Goal: Information Seeking & Learning: Compare options

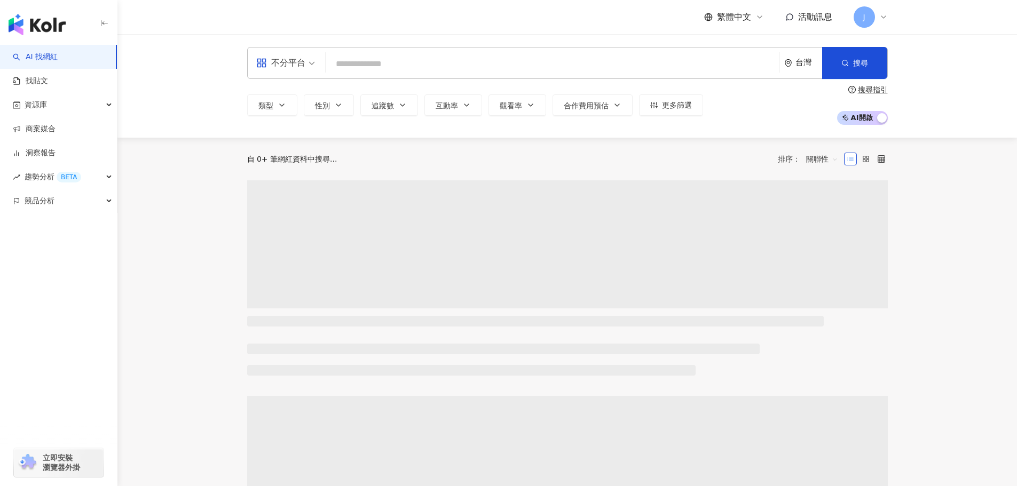
click at [347, 59] on input "search" at bounding box center [552, 64] width 445 height 20
type input "**********"
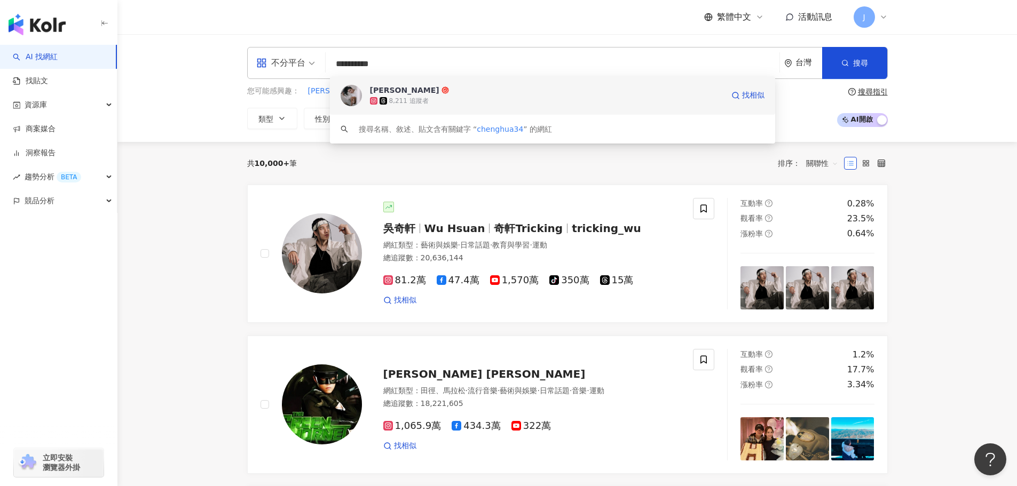
click at [405, 88] on span "蔣澄樺" at bounding box center [546, 90] width 353 height 11
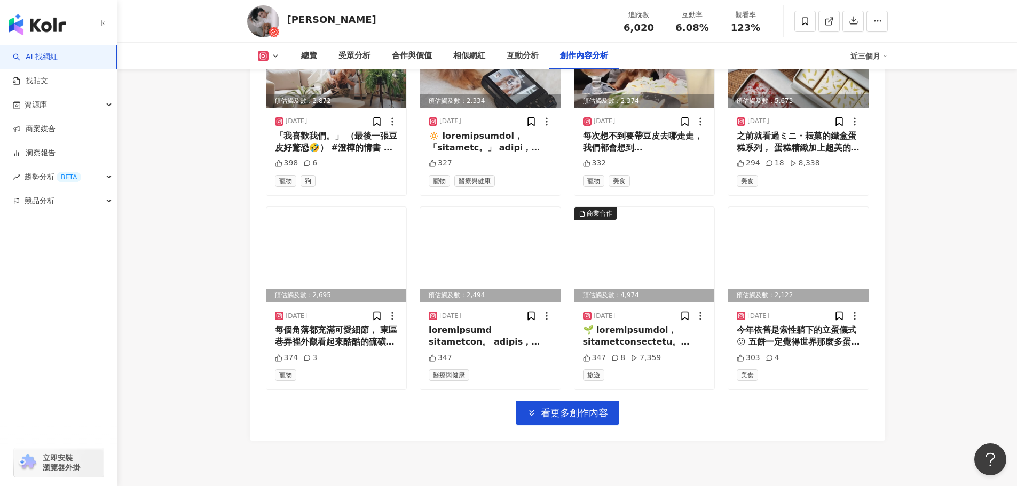
scroll to position [3638, 0]
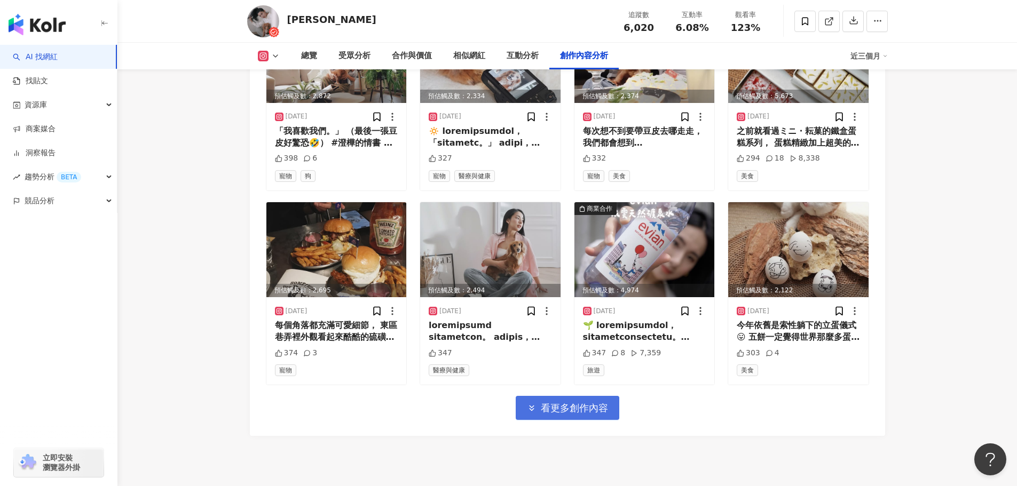
click at [591, 414] on span "看更多創作內容" at bounding box center [574, 409] width 67 height 12
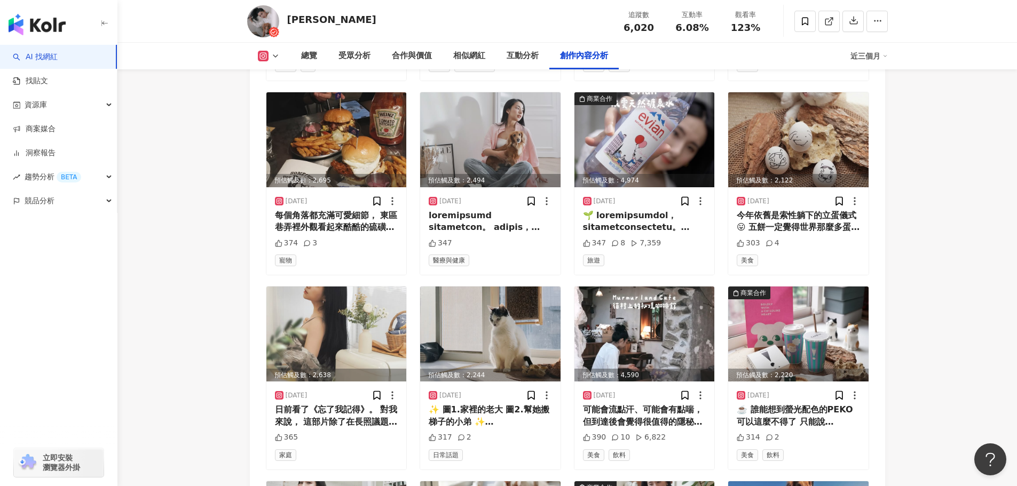
scroll to position [3534, 0]
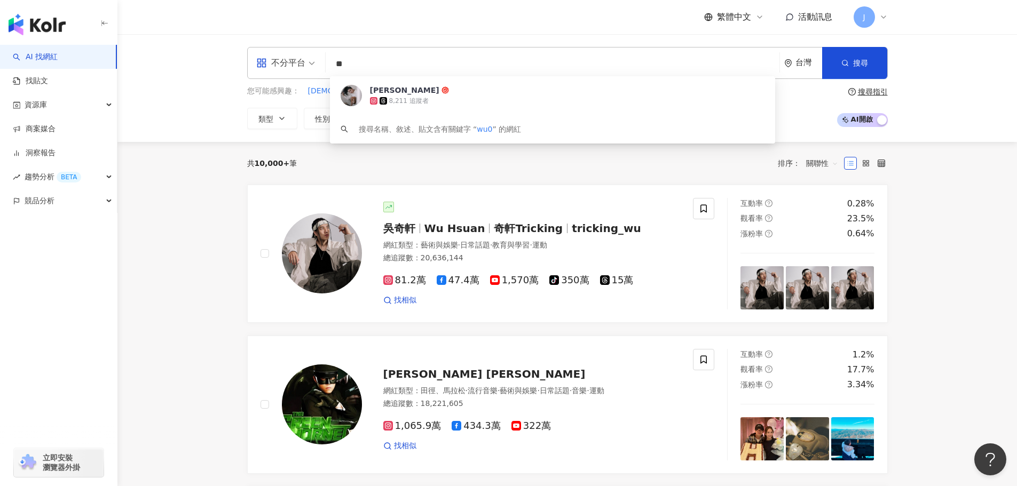
type input "*"
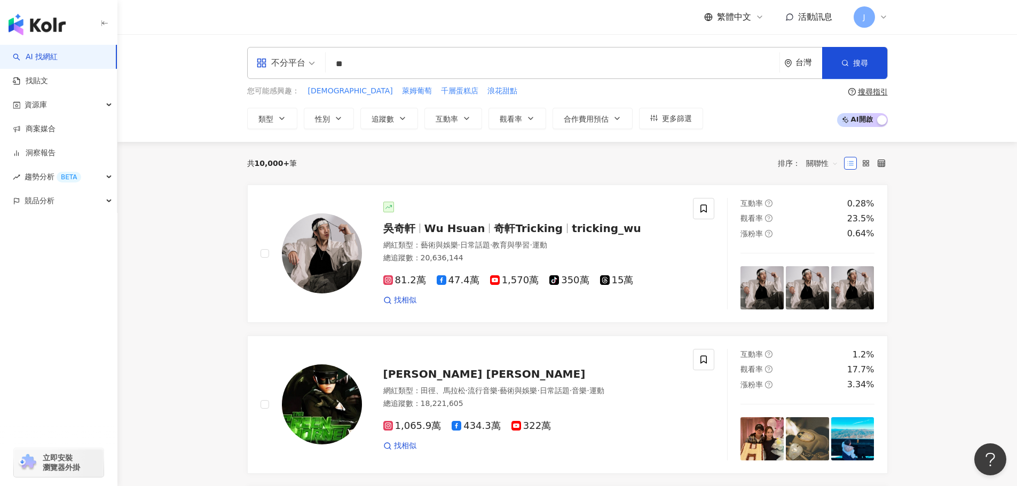
type input "**"
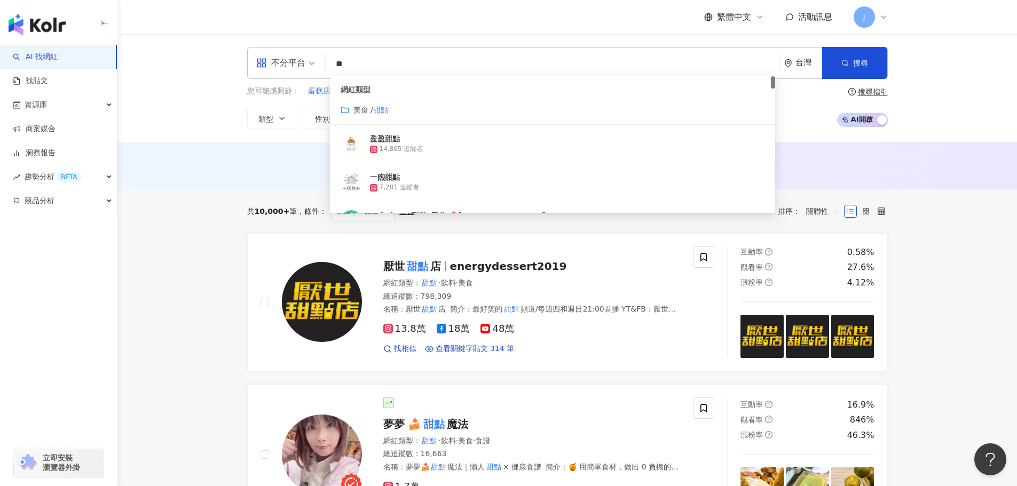
drag, startPoint x: 369, startPoint y: 65, endPoint x: 331, endPoint y: 60, distance: 38.7
click at [331, 60] on input "**" at bounding box center [552, 64] width 445 height 20
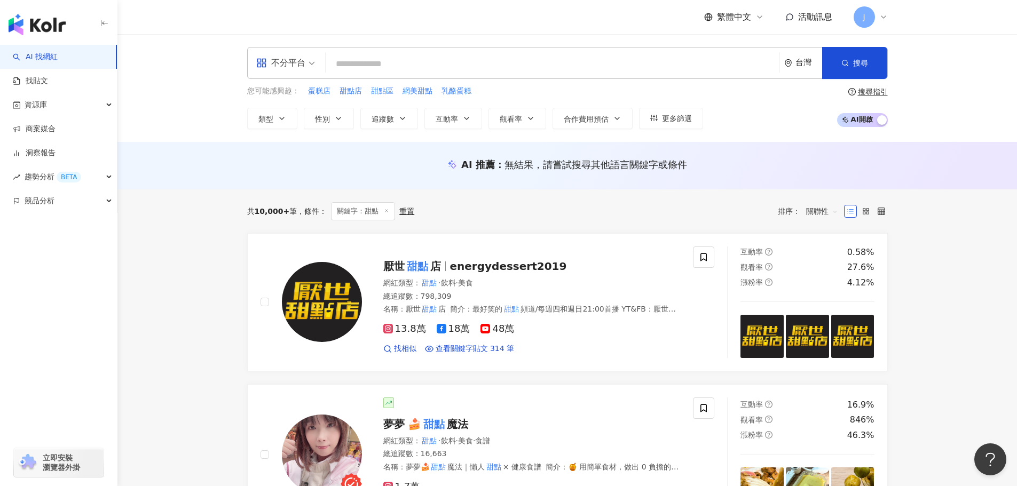
paste input "**********"
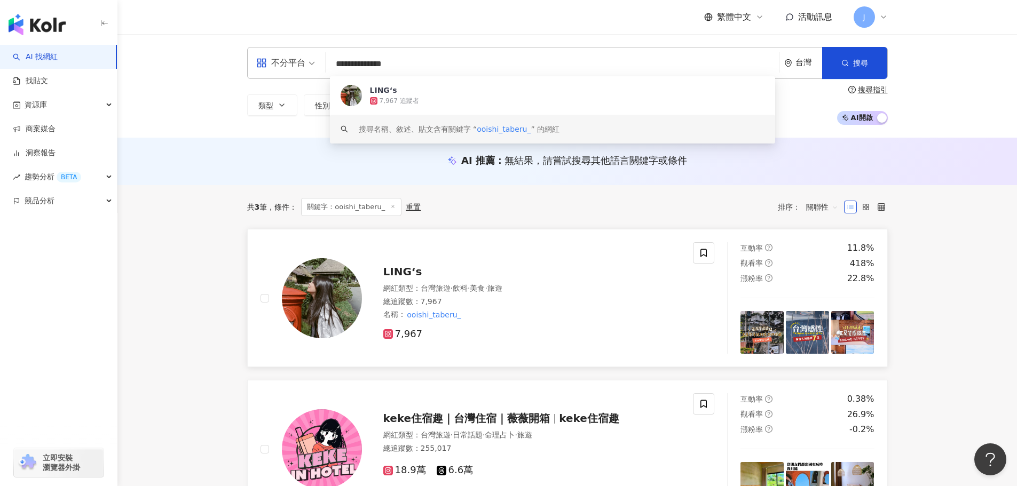
click at [393, 278] on span "LING‘s" at bounding box center [402, 271] width 39 height 13
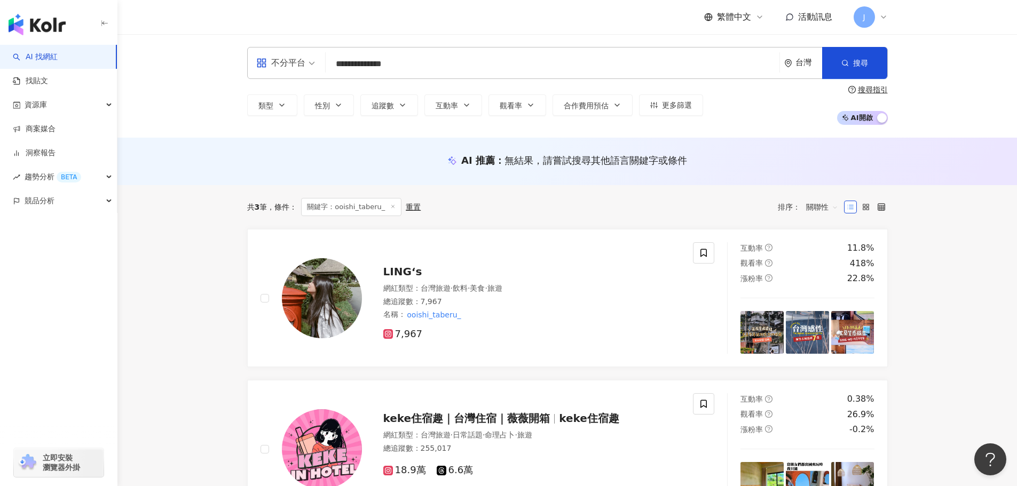
click at [408, 67] on input "**********" at bounding box center [552, 64] width 445 height 20
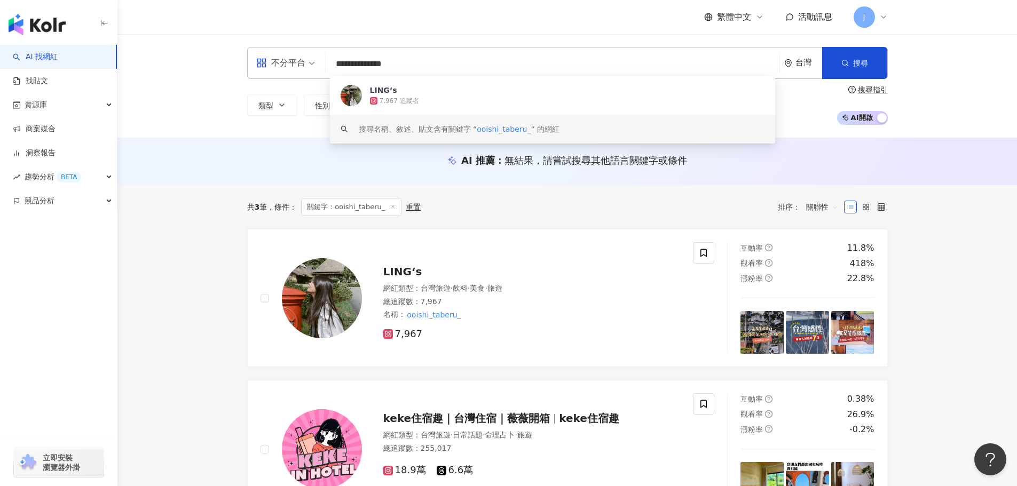
drag, startPoint x: 408, startPoint y: 67, endPoint x: 326, endPoint y: 67, distance: 82.2
click at [326, 67] on div "**********" at bounding box center [567, 63] width 641 height 32
paste input "search"
type input "**********"
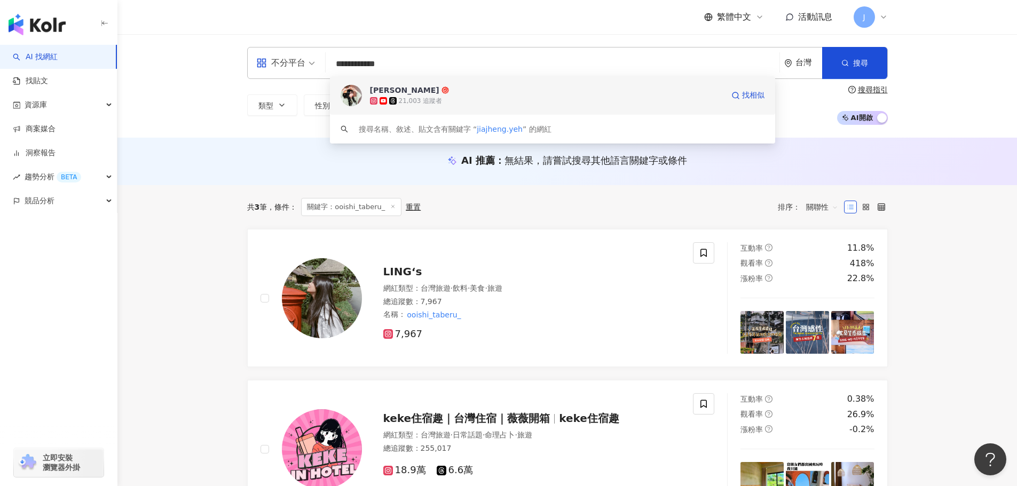
click at [389, 94] on div "[PERSON_NAME]" at bounding box center [404, 90] width 69 height 11
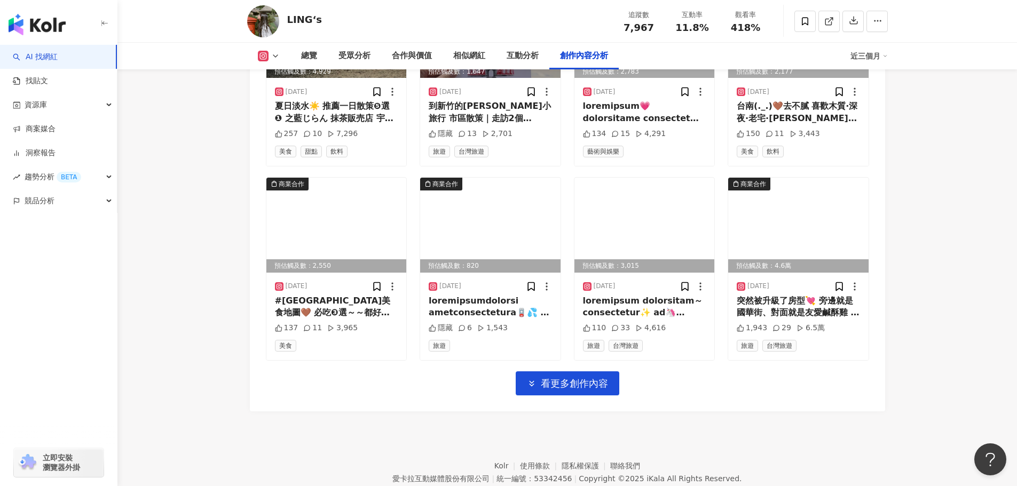
scroll to position [3550, 0]
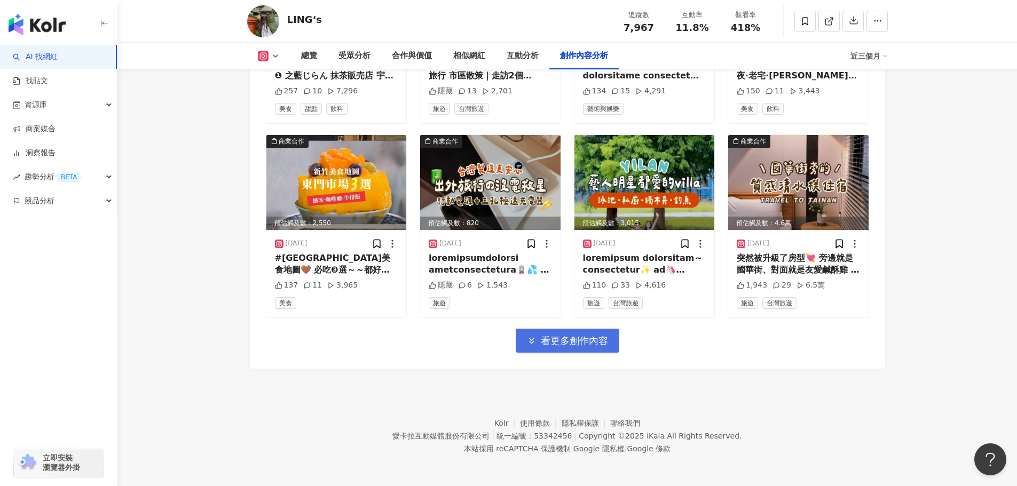
click at [559, 338] on span "看更多創作內容" at bounding box center [574, 341] width 67 height 12
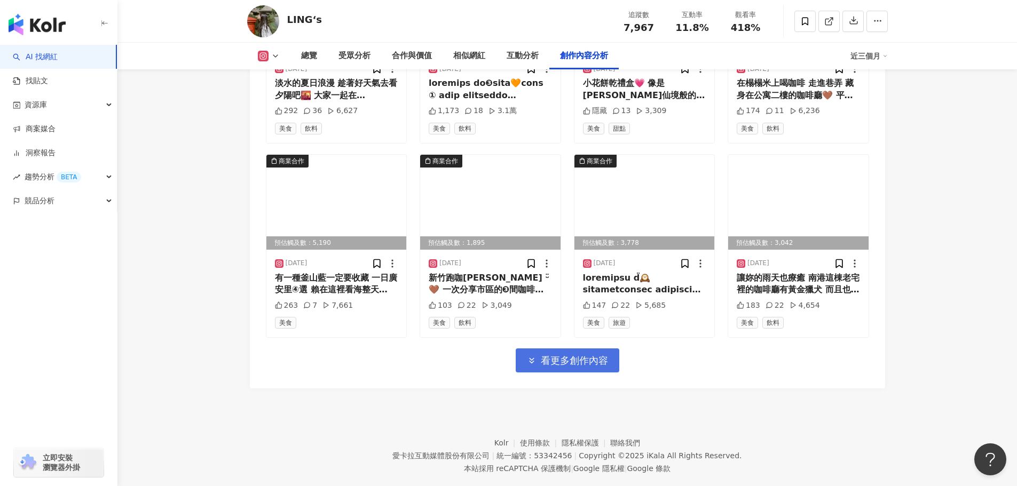
scroll to position [4114, 0]
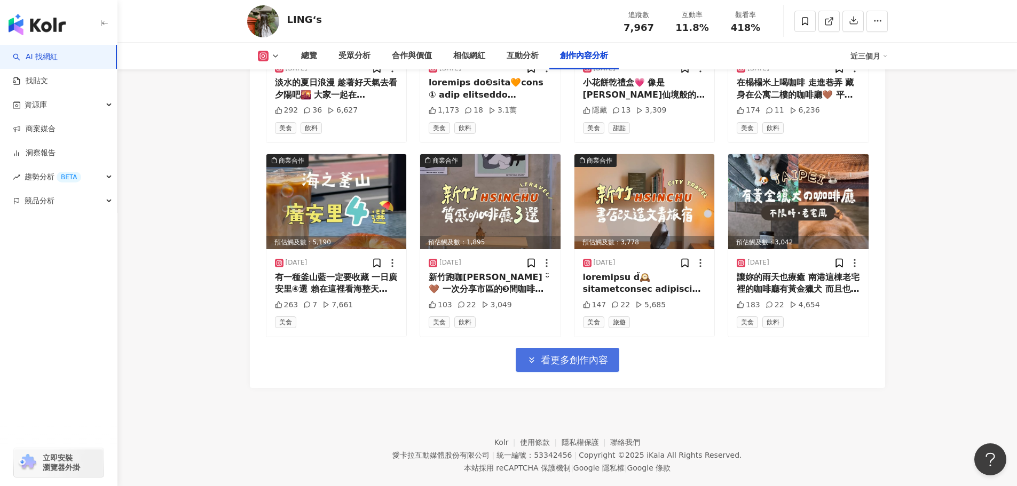
click at [555, 366] on span "看更多創作內容" at bounding box center [574, 361] width 67 height 12
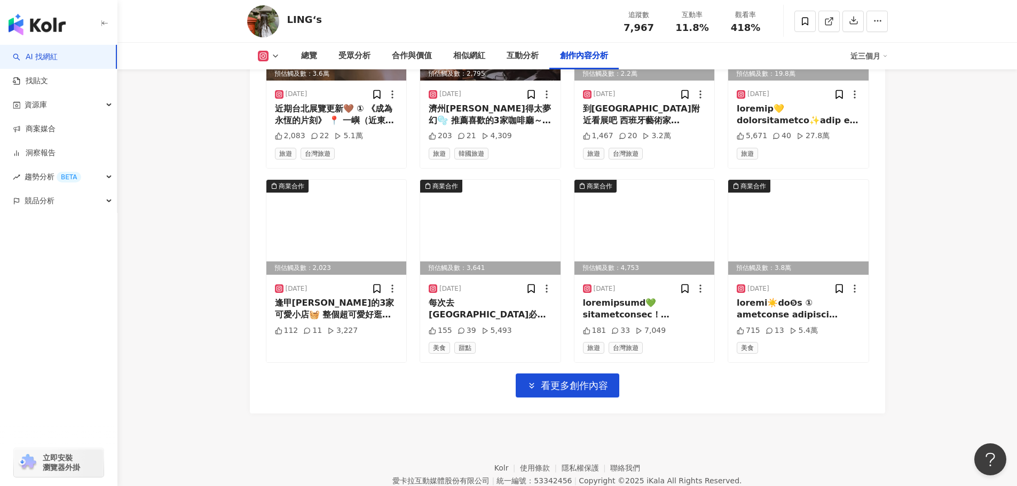
scroll to position [4674, 0]
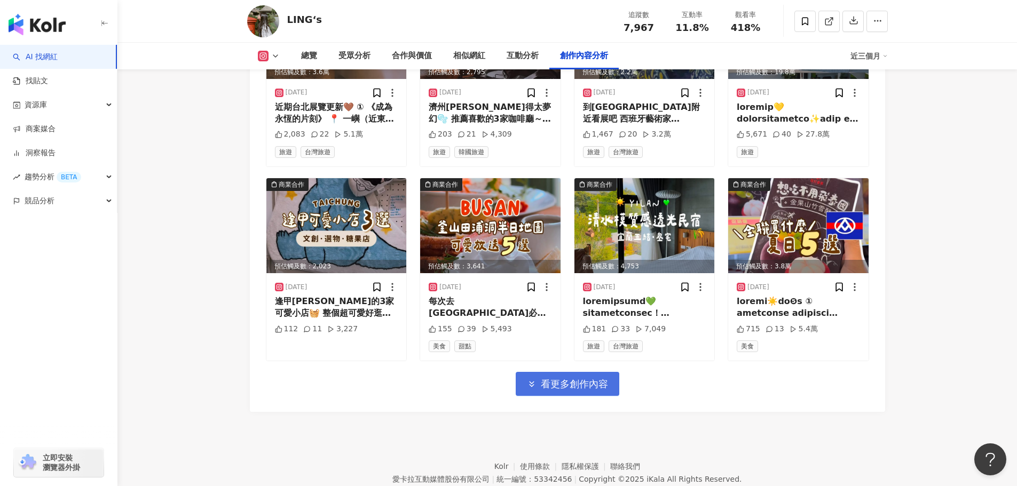
click at [574, 390] on span "看更多創作內容" at bounding box center [574, 385] width 67 height 12
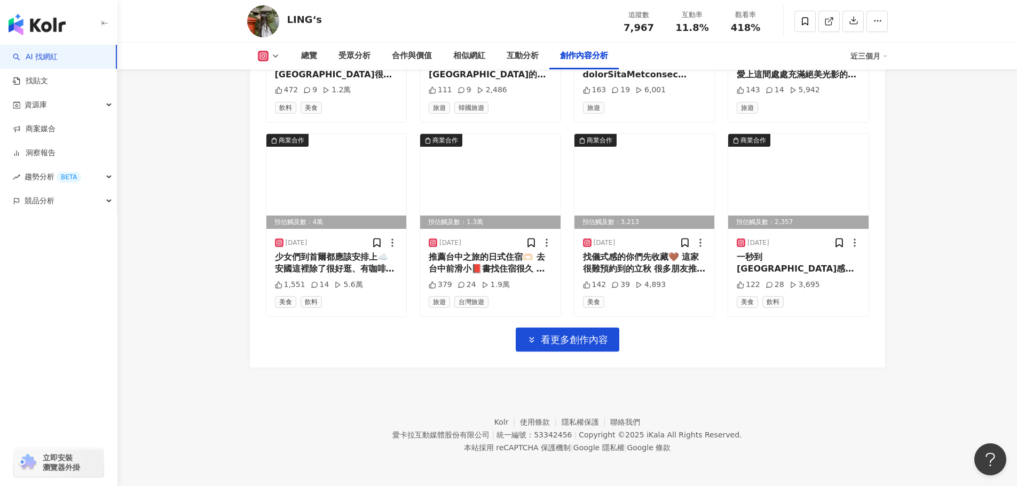
scroll to position [5310, 0]
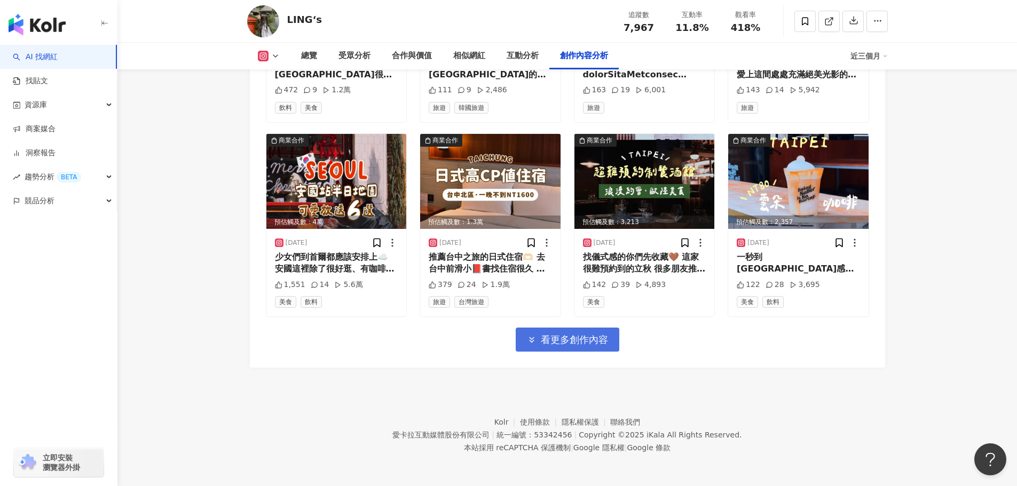
click at [556, 342] on span "看更多創作內容" at bounding box center [574, 340] width 67 height 12
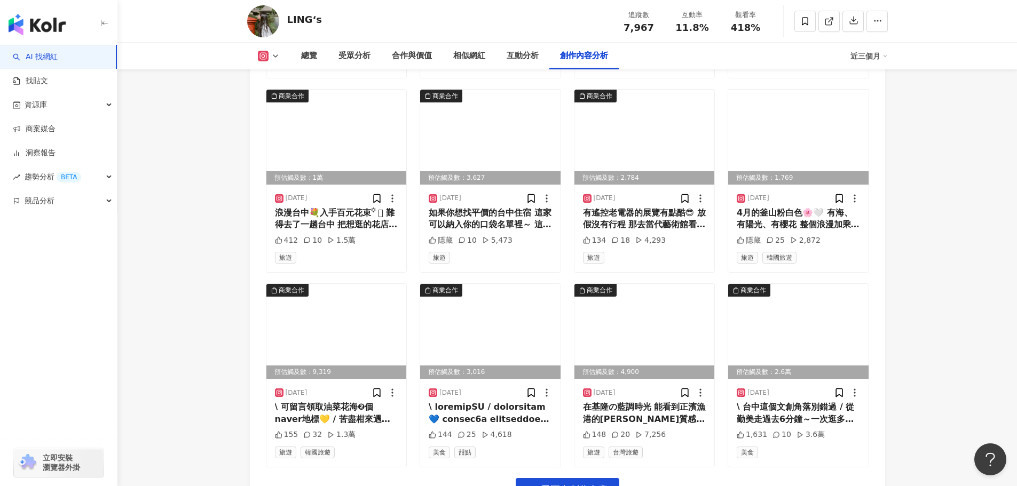
scroll to position [5893, 0]
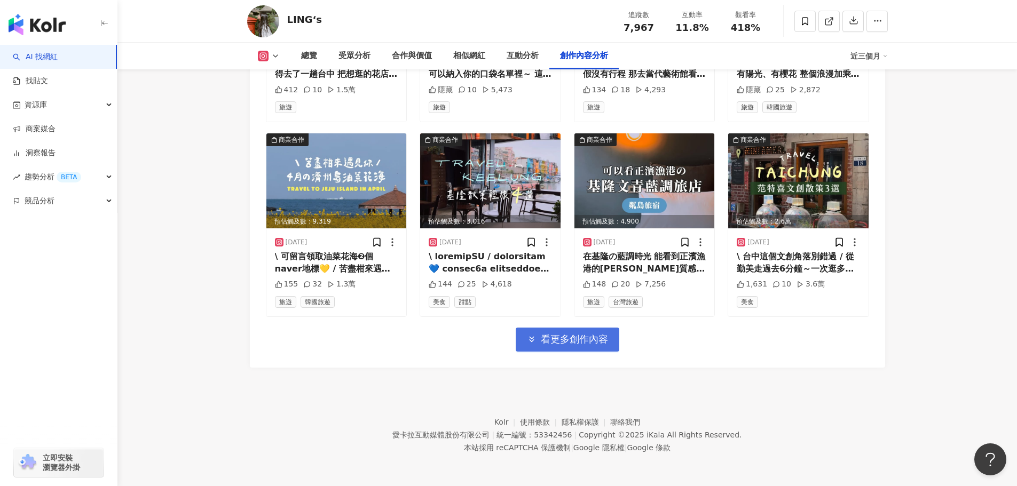
click at [575, 345] on span "看更多創作內容" at bounding box center [574, 340] width 67 height 12
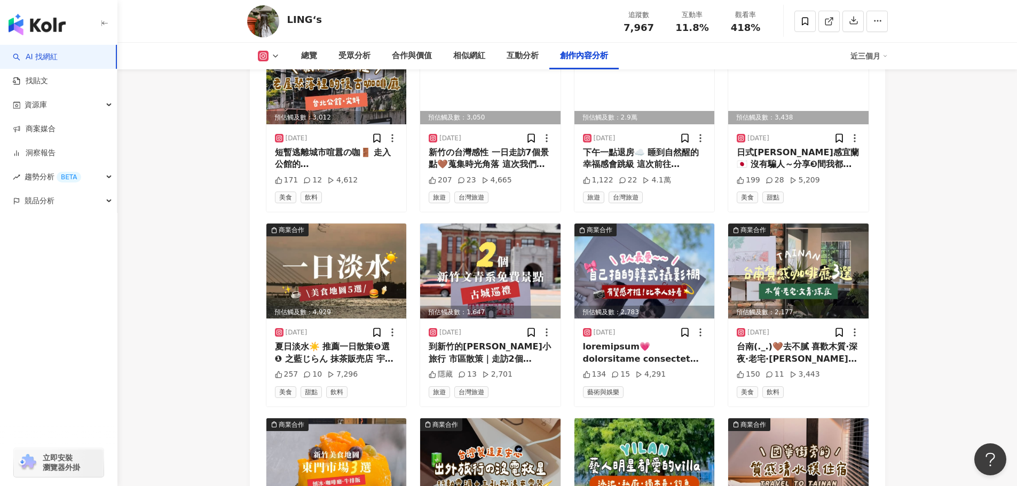
scroll to position [2937, 0]
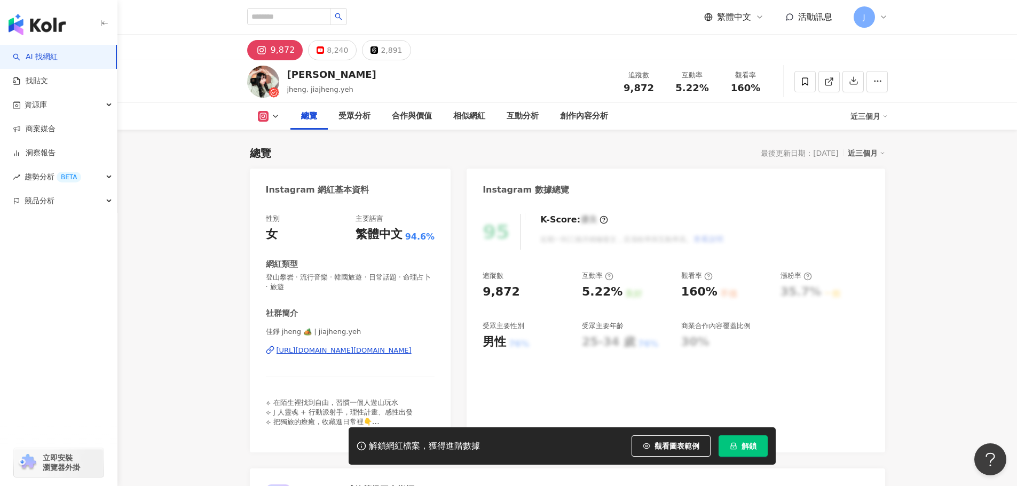
click at [737, 446] on icon "lock" at bounding box center [733, 446] width 7 height 7
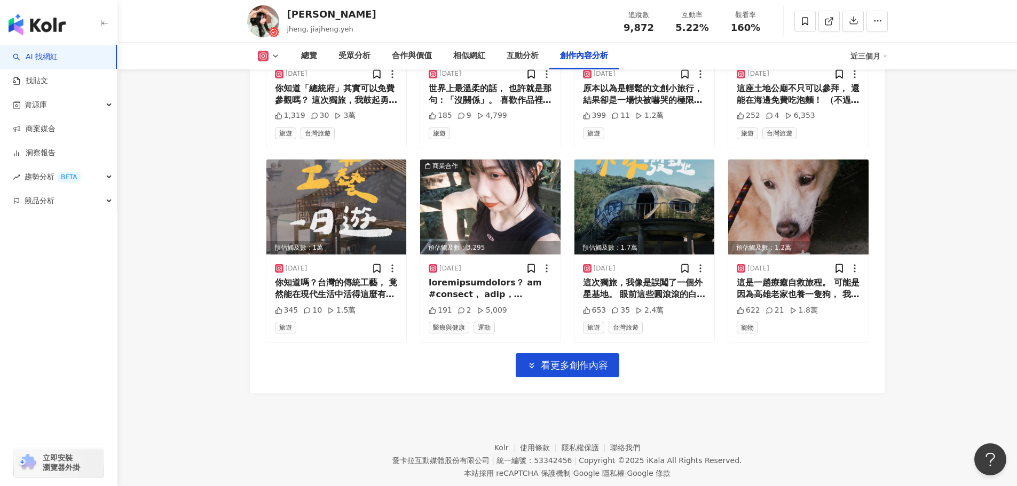
scroll to position [3703, 0]
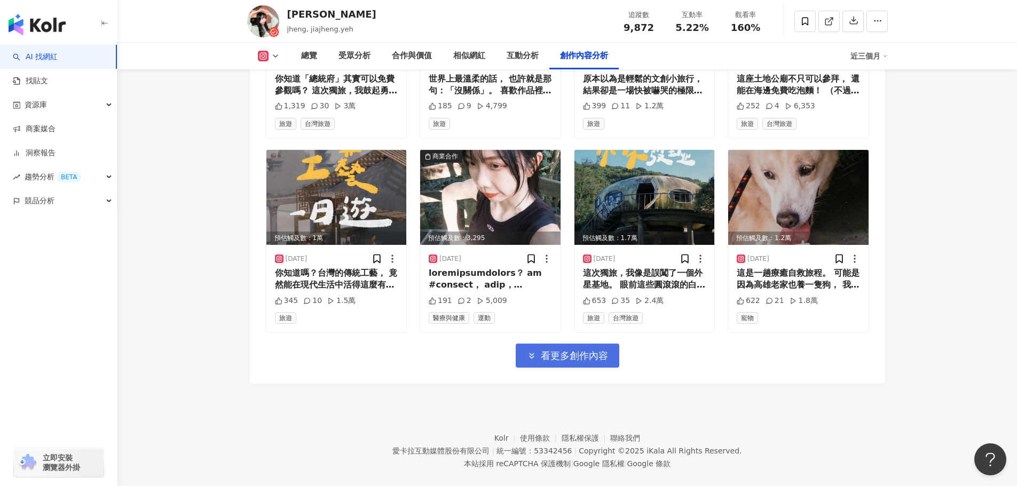
click at [574, 350] on span "看更多創作內容" at bounding box center [574, 356] width 67 height 12
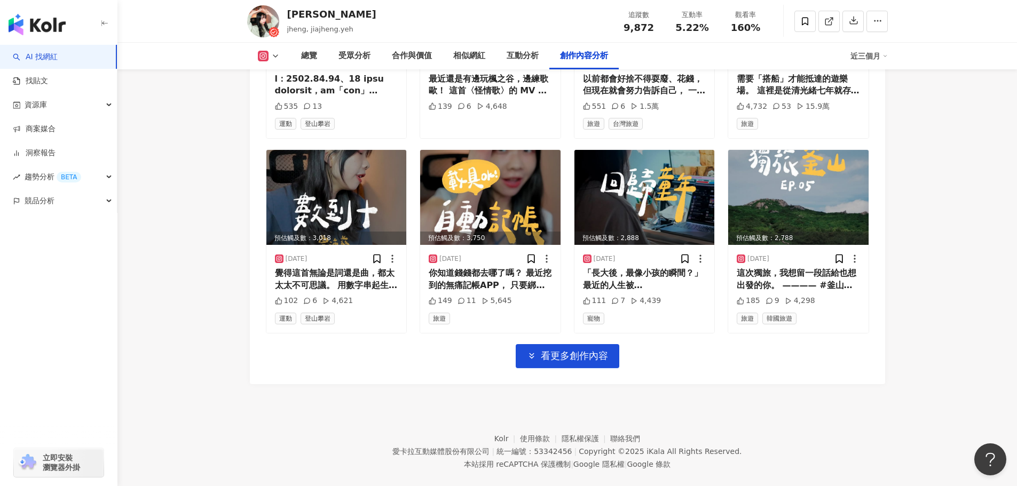
scroll to position [4287, 0]
click at [556, 346] on button "看更多創作內容" at bounding box center [568, 356] width 104 height 24
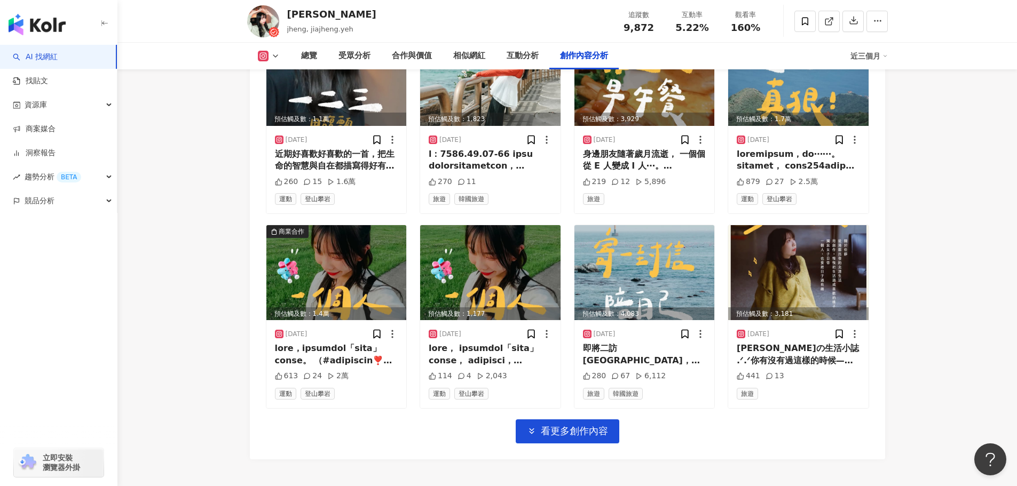
scroll to position [4801, 0]
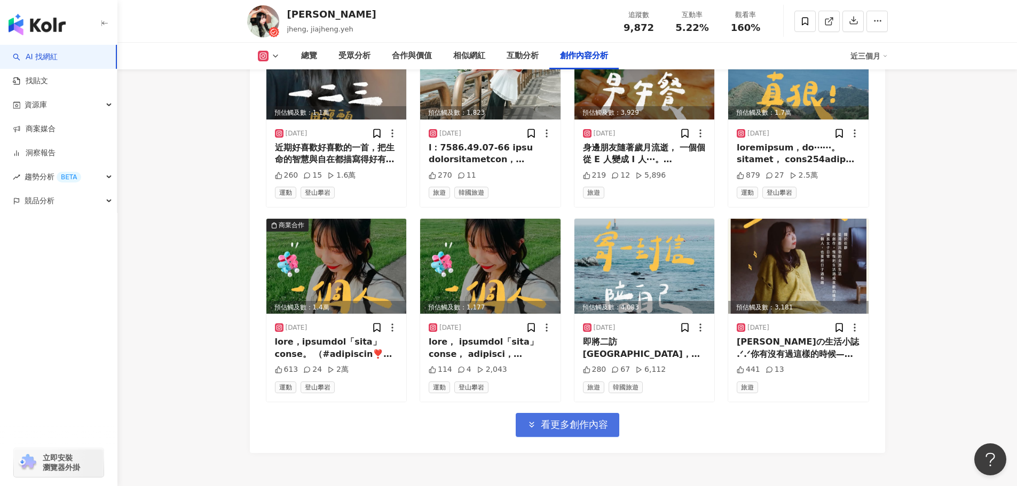
click at [570, 419] on span "看更多創作內容" at bounding box center [574, 425] width 67 height 12
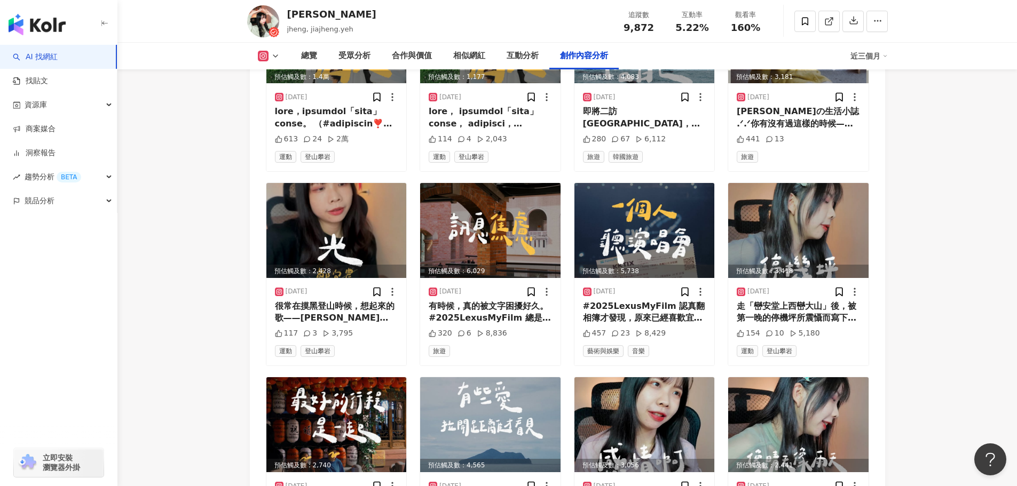
scroll to position [5175, 0]
